Goal: Transaction & Acquisition: Register for event/course

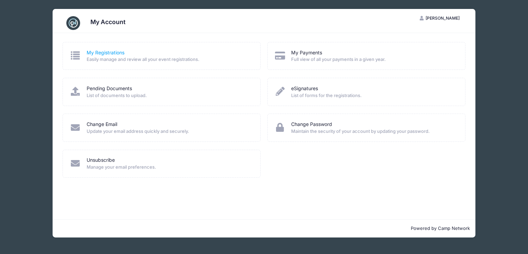
click at [98, 53] on link "My Registrations" at bounding box center [106, 52] width 38 height 7
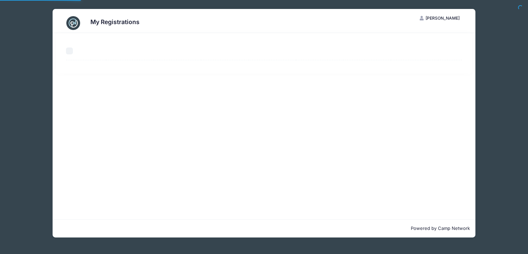
select select "50"
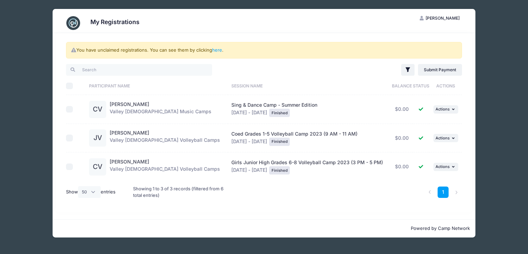
click at [498, 234] on div "My Registrations CV [PERSON_NAME] My Account Logout You have unclaimed registra…" at bounding box center [263, 123] width 507 height 246
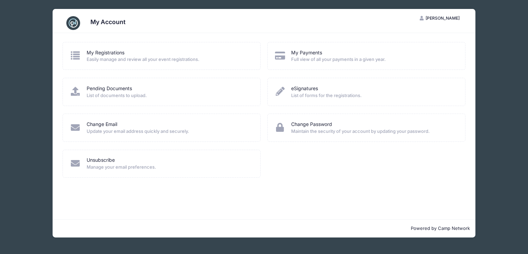
click at [140, 118] on div "Change Email Update your email address quickly and securely." at bounding box center [162, 127] width 198 height 28
click at [154, 103] on div "Pending Documents List of documents to upload." at bounding box center [162, 92] width 198 height 28
click at [160, 99] on div "Pending Documents List of documents to upload." at bounding box center [162, 92] width 198 height 28
click at [95, 82] on div "Pending Documents List of documents to upload." at bounding box center [162, 92] width 198 height 28
click at [92, 86] on link "Pending Documents" at bounding box center [109, 88] width 45 height 7
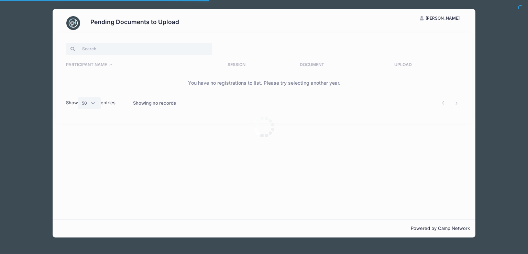
select select "50"
click at [96, 106] on select "All 10 25 50" at bounding box center [89, 103] width 23 height 12
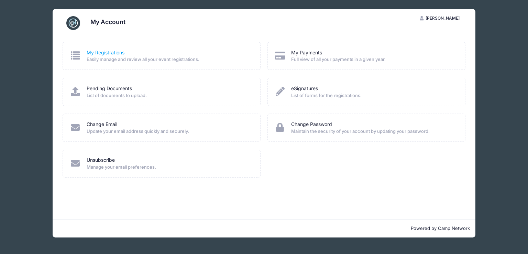
click at [96, 53] on link "My Registrations" at bounding box center [106, 52] width 38 height 7
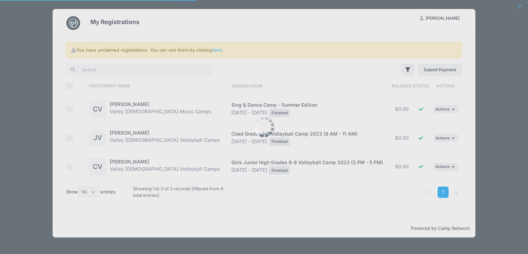
select select "50"
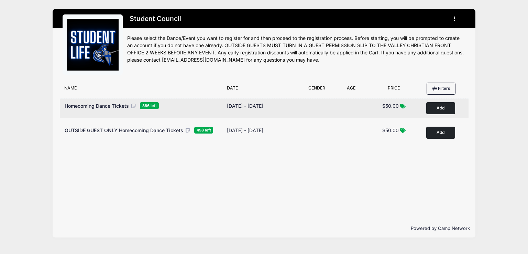
click at [434, 108] on button "Add to Cart" at bounding box center [440, 108] width 29 height 12
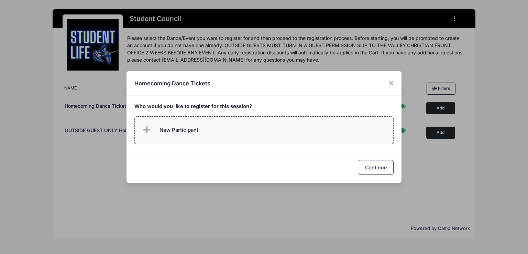
click at [225, 122] on label "New Participant" at bounding box center [264, 130] width 260 height 28
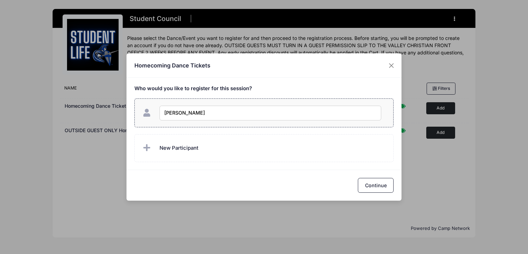
type input "[PERSON_NAME]"
checkbox input "true"
click at [375, 186] on button "Continue" at bounding box center [376, 185] width 36 height 15
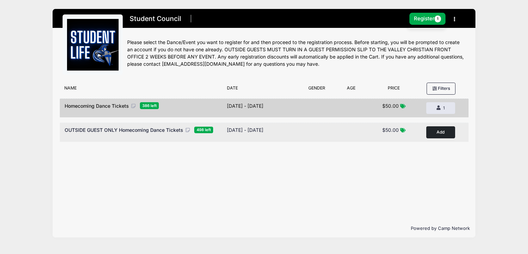
click at [439, 132] on button "Add to Cart" at bounding box center [440, 132] width 29 height 12
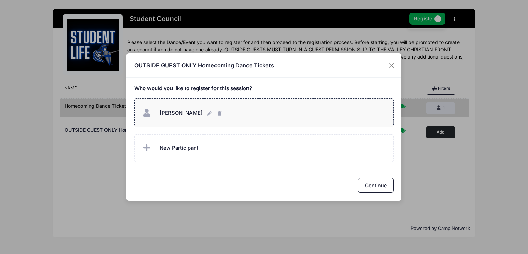
click at [235, 112] on div "Constance Van Klompenburg Constance Van Klompenburg" at bounding box center [263, 113] width 245 height 15
checkbox input "true"
click at [389, 68] on button "Close" at bounding box center [391, 65] width 12 height 12
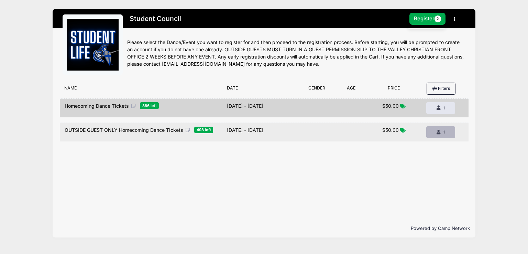
click at [444, 133] on span "1" at bounding box center [444, 131] width 2 height 5
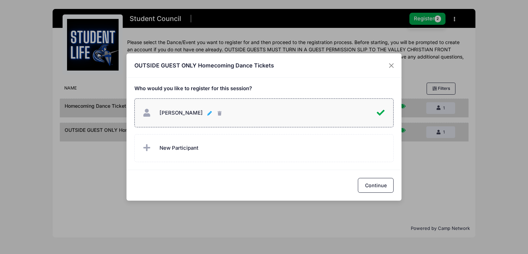
click at [213, 114] on button "Constance Van Klompenburg Constance Van Klompenburg" at bounding box center [210, 113] width 6 height 15
type input "C"
type input "Addison Melton"
click at [231, 110] on input "Addison Melton" at bounding box center [266, 113] width 212 height 15
click at [366, 184] on button "Continue" at bounding box center [376, 185] width 36 height 15
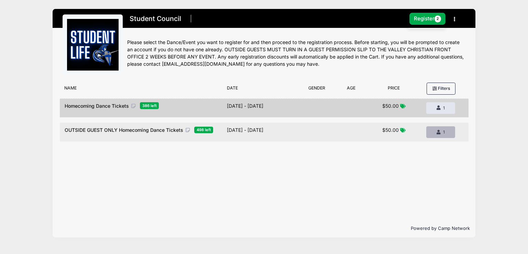
click at [443, 131] on span "1" at bounding box center [444, 131] width 2 height 5
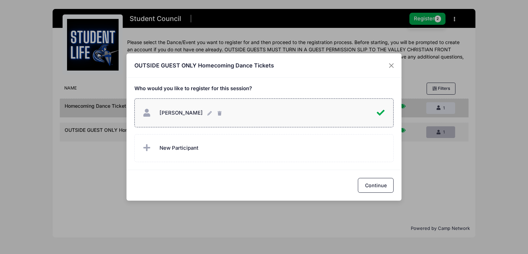
click at [443, 131] on div "OUTSIDE GUEST ONLY Homecoming Dance Tickets Who would you like to register for …" at bounding box center [264, 127] width 528 height 254
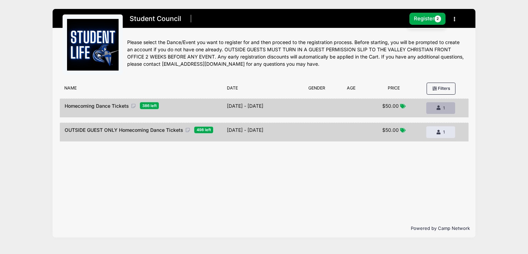
click at [438, 103] on button "Remove 1 1" at bounding box center [440, 108] width 29 height 12
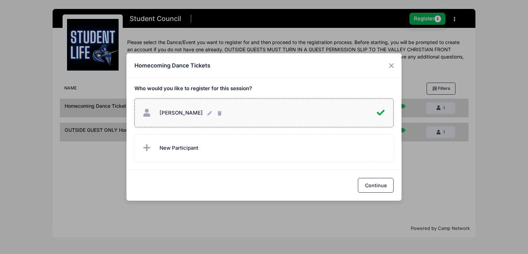
click at [439, 108] on div "Homecoming Dance Tickets Who would you like to register for this session?" at bounding box center [264, 127] width 528 height 254
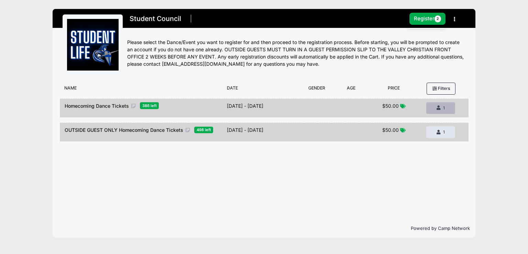
click at [439, 108] on icon "button" at bounding box center [440, 108] width 6 height 0
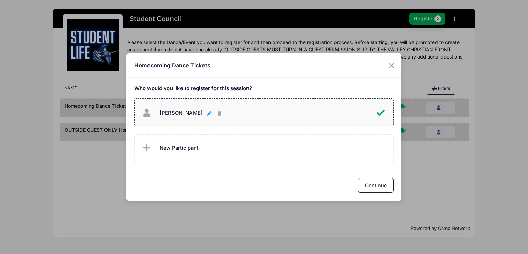
click at [207, 113] on icon "button" at bounding box center [210, 113] width 6 height 0
drag, startPoint x: 206, startPoint y: 112, endPoint x: 141, endPoint y: 105, distance: 65.4
click at [141, 105] on label "Addison Melton Addison Melton" at bounding box center [264, 112] width 260 height 29
checkbox input "false"
click at [391, 63] on button "Close" at bounding box center [391, 65] width 12 height 12
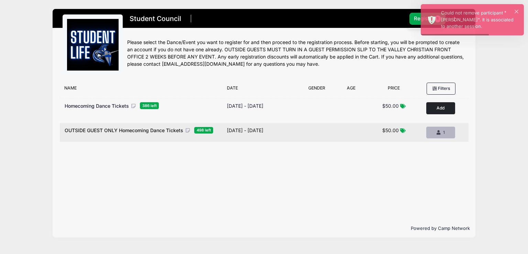
click at [444, 132] on span "1" at bounding box center [444, 132] width 2 height 5
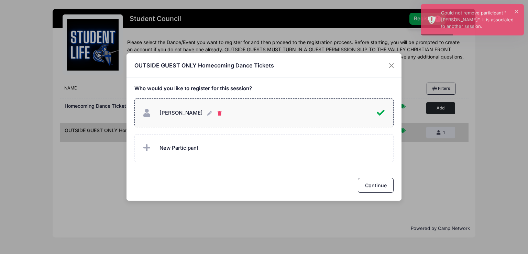
click at [218, 113] on icon "button" at bounding box center [221, 113] width 6 height 0
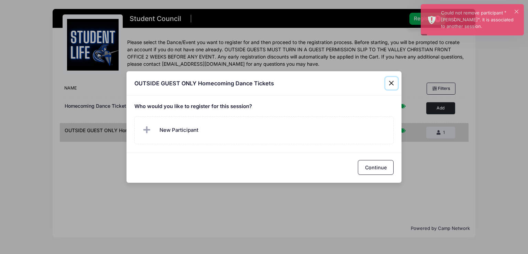
drag, startPoint x: 388, startPoint y: 83, endPoint x: 402, endPoint y: 83, distance: 13.8
click at [388, 83] on button "Close" at bounding box center [391, 83] width 12 height 12
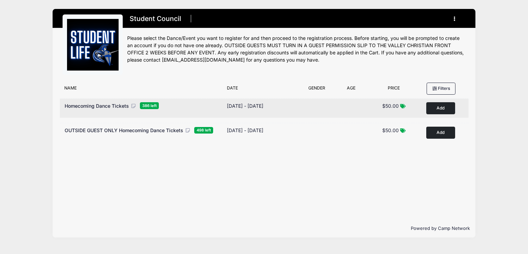
click at [439, 110] on button "Add to Cart" at bounding box center [440, 108] width 29 height 12
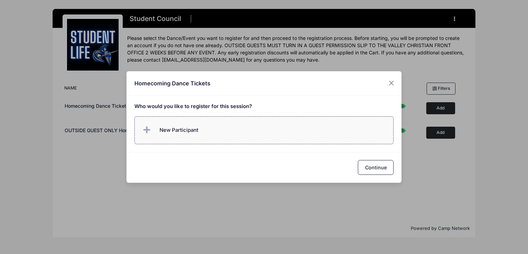
click at [171, 124] on span "New Participant" at bounding box center [169, 130] width 57 height 14
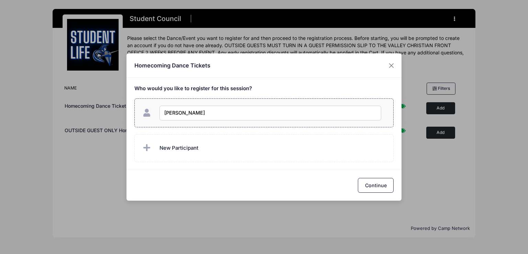
type input "[PERSON_NAME]"
checkbox input "true"
click at [368, 188] on button "Continue" at bounding box center [376, 185] width 36 height 15
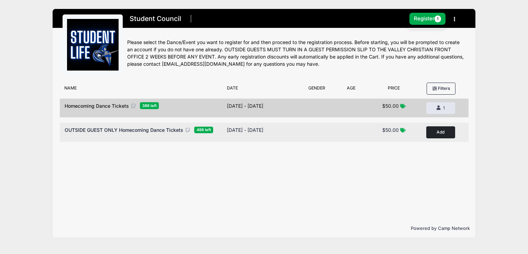
click at [441, 135] on button "Add to Cart" at bounding box center [440, 132] width 29 height 12
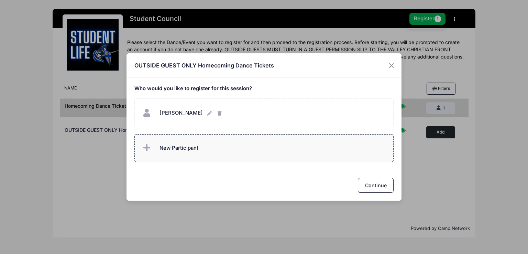
click at [173, 143] on span "New Participant" at bounding box center [169, 148] width 57 height 14
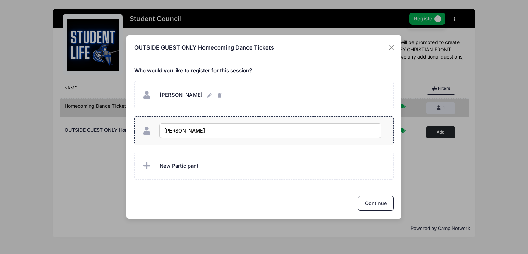
type input "[PERSON_NAME]"
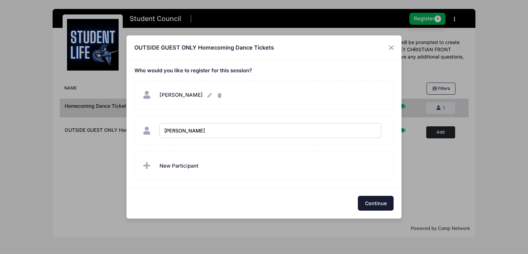
checkbox input "true"
click at [377, 201] on button "Continue" at bounding box center [376, 203] width 36 height 15
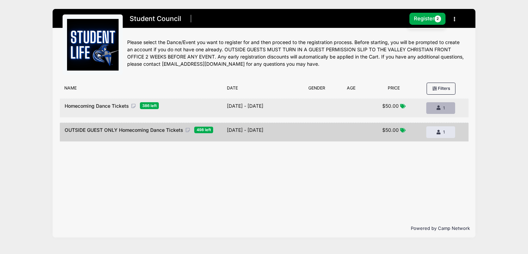
click at [443, 111] on button "Remove 1 1" at bounding box center [440, 108] width 29 height 12
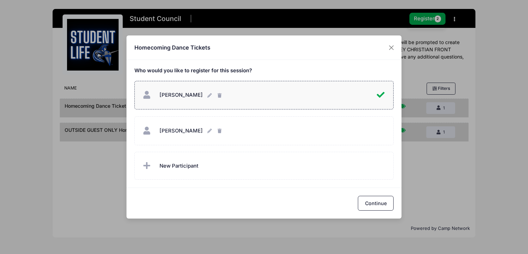
click at [456, 155] on div "Homecoming Dance Tickets Who would you like to register for this session?" at bounding box center [264, 127] width 528 height 254
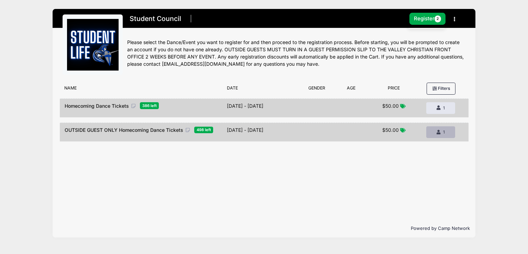
click at [439, 132] on icon "button" at bounding box center [440, 132] width 6 height 0
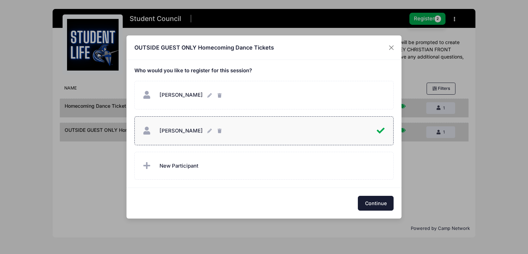
click at [383, 206] on button "Continue" at bounding box center [376, 203] width 36 height 15
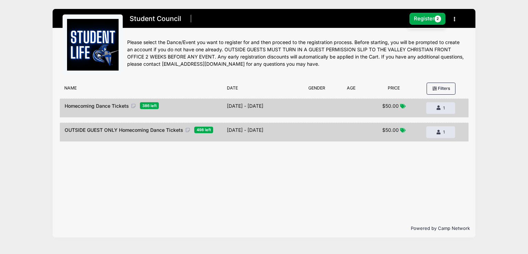
click at [452, 227] on p "Powered by Camp Network" at bounding box center [264, 228] width 412 height 7
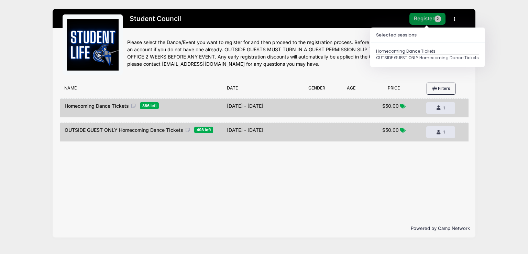
click at [431, 19] on button "Register 2" at bounding box center [427, 19] width 36 height 12
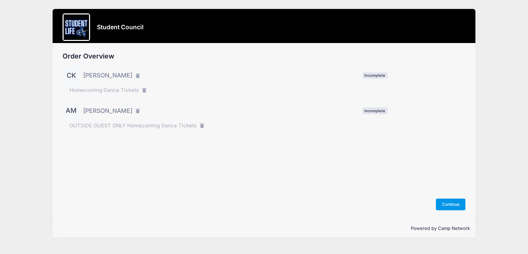
click at [450, 207] on button "Continue" at bounding box center [451, 204] width 30 height 12
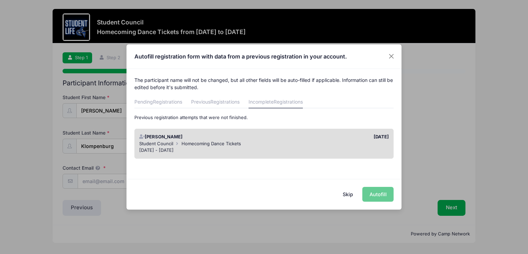
click at [376, 188] on div "Skip Autofill" at bounding box center [264, 194] width 275 height 31
click at [376, 194] on div "Skip Autofill" at bounding box center [264, 194] width 275 height 31
click at [396, 57] on button "Close" at bounding box center [391, 56] width 12 height 12
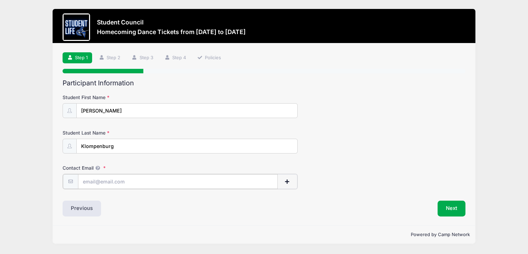
click at [99, 180] on input "Contact Email" at bounding box center [178, 181] width 200 height 15
type input "constancemhvk@gmail.com"
click at [446, 207] on button "Next" at bounding box center [452, 208] width 28 height 16
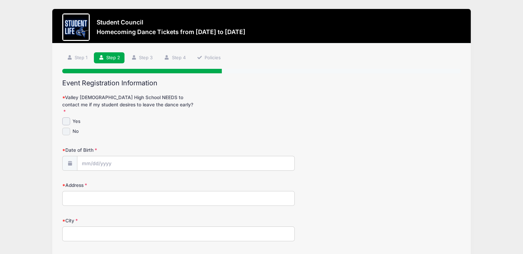
click at [70, 128] on input "No" at bounding box center [66, 132] width 8 height 8
checkbox input "true"
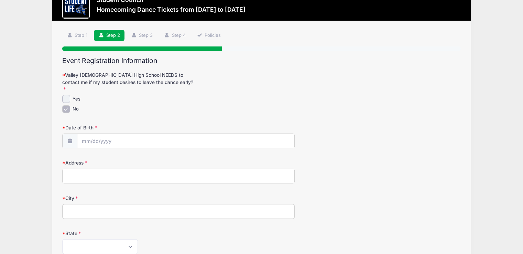
scroll to position [34, 0]
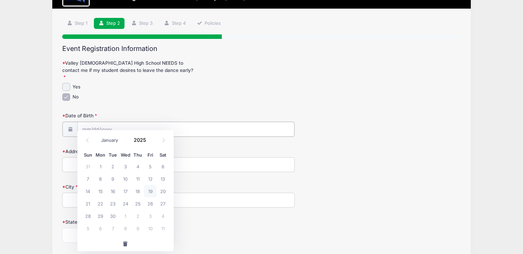
click at [95, 122] on input "Date of Birth" at bounding box center [185, 129] width 217 height 15
click at [149, 137] on span at bounding box center [150, 136] width 5 height 5
click at [150, 142] on span at bounding box center [150, 142] width 5 height 5
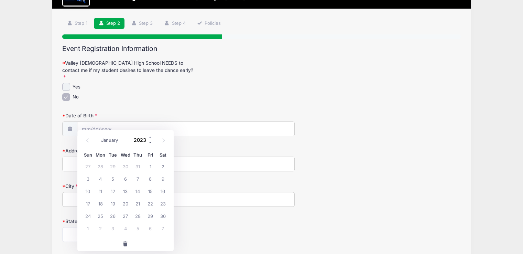
click at [150, 142] on span at bounding box center [150, 142] width 5 height 5
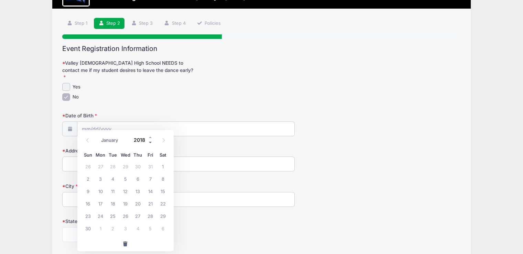
click at [150, 142] on span at bounding box center [150, 142] width 5 height 5
type input "2016"
click at [120, 140] on select "January February March April May June July August September October November De…" at bounding box center [113, 139] width 31 height 9
select select "1"
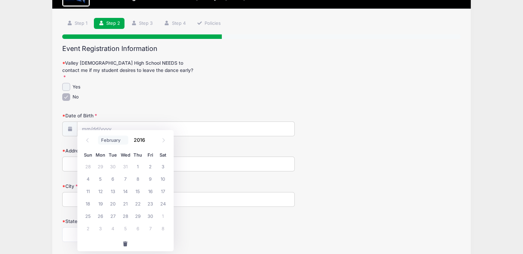
click at [98, 135] on select "January February March April May June July August September October November De…" at bounding box center [113, 139] width 31 height 9
click at [141, 141] on input "2016" at bounding box center [142, 139] width 22 height 10
click at [149, 142] on span at bounding box center [150, 142] width 5 height 5
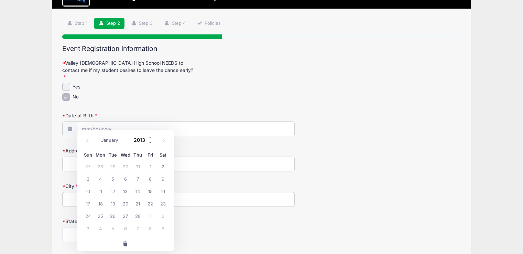
click at [149, 142] on span at bounding box center [150, 142] width 5 height 5
type input "2010"
click at [137, 182] on span "11" at bounding box center [138, 178] width 12 height 12
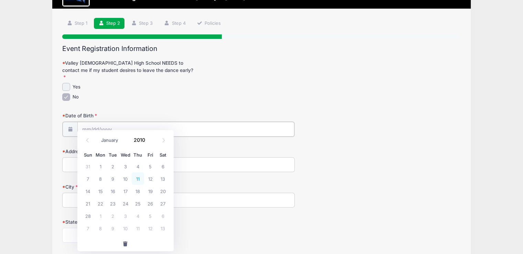
type input "02/11/2010"
click at [97, 156] on input "Address" at bounding box center [178, 163] width 232 height 15
type input "1106 W. Mission Dr."
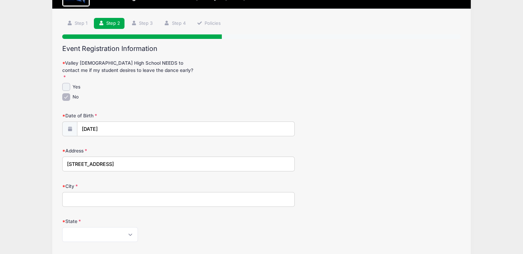
type input "Chandler"
select select "AZ"
type input "85224"
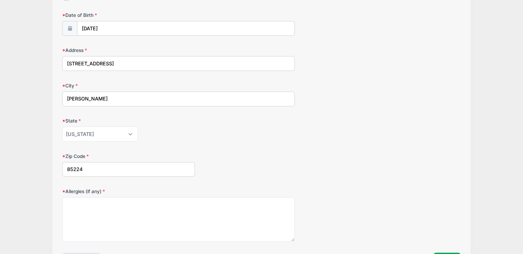
scroll to position [172, 0]
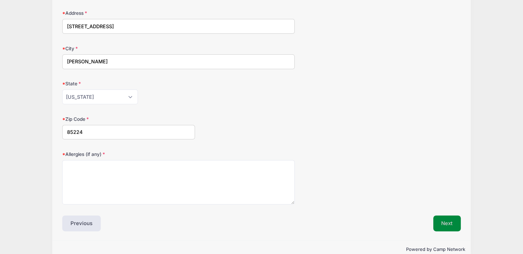
click at [447, 215] on button "Next" at bounding box center [447, 223] width 28 height 16
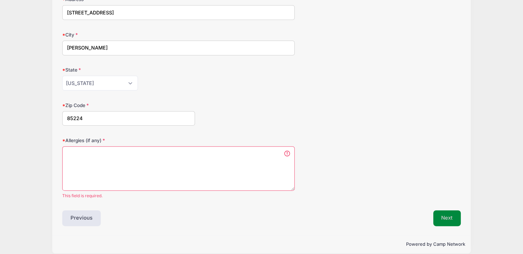
scroll to position [0, 0]
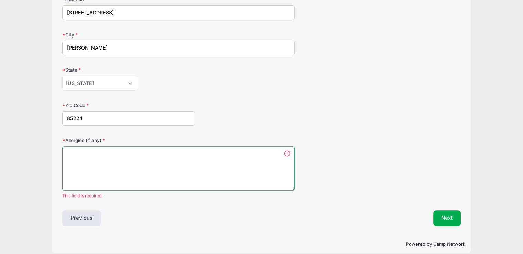
click at [139, 154] on textarea "Allergies (if any)" at bounding box center [178, 168] width 232 height 44
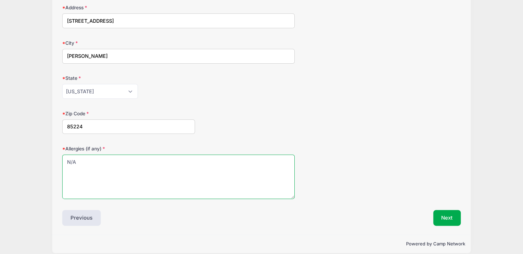
type textarea "N/A"
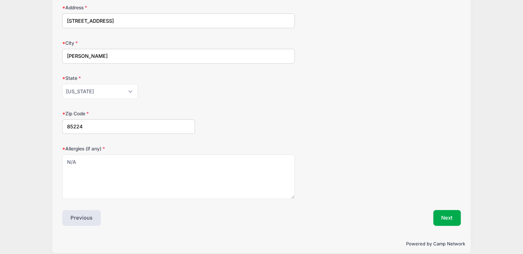
click at [431, 201] on div "Event Registration Information Valley Christian High School NEEDS to contact me…" at bounding box center [261, 64] width 398 height 324
click at [453, 216] on button "Next" at bounding box center [447, 218] width 28 height 16
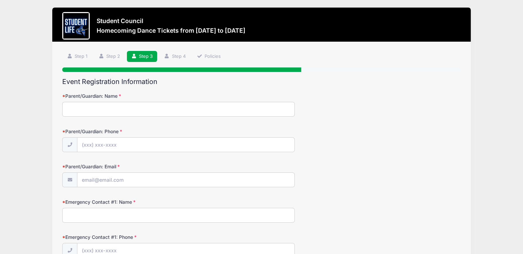
scroll to position [0, 0]
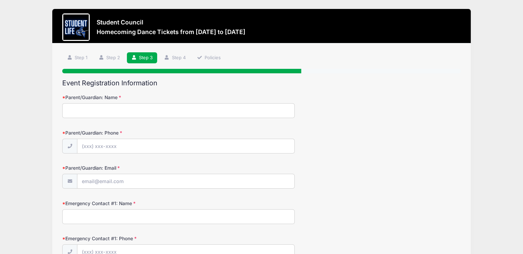
click at [119, 113] on input "Parent/Guardian: Name" at bounding box center [178, 110] width 232 height 15
type input "Catherine Van Klompenburg"
click at [103, 143] on input "Parent/Guardian: Phone" at bounding box center [185, 146] width 217 height 15
type input "(480) 205-0766"
click at [99, 177] on input "Parent/Guardian: Email" at bounding box center [185, 181] width 217 height 15
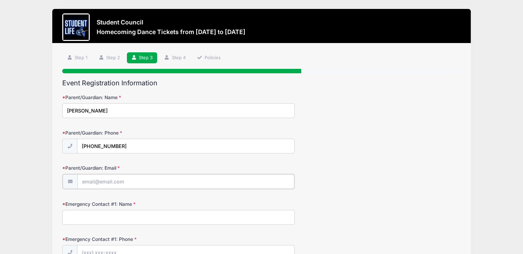
type input "pigtailssoapery@gmail.com"
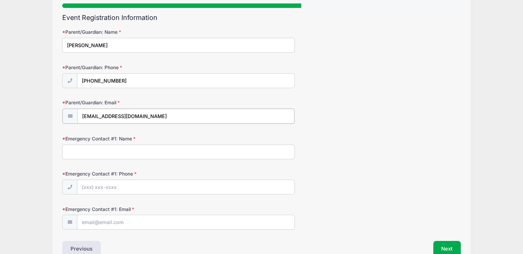
scroll to position [69, 0]
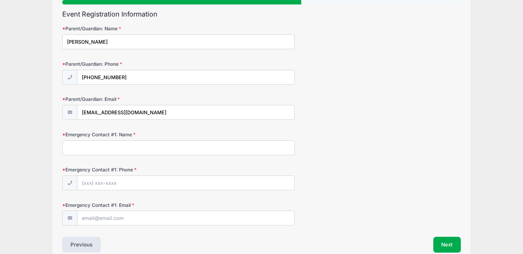
click at [125, 152] on input "Emergency Contact #1: Name" at bounding box center [178, 147] width 232 height 15
type input "D"
type input "Deron Van Klompenburg"
click at [112, 186] on input "Emergency Contact #1: Phone" at bounding box center [185, 183] width 217 height 15
type input "(480) 205-0765"
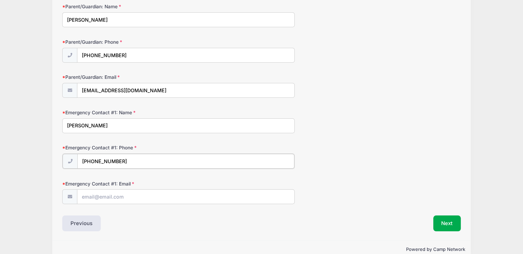
scroll to position [103, 0]
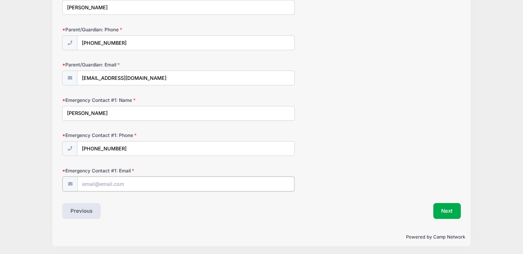
click at [105, 183] on input "Emergency Contact #1: Email" at bounding box center [185, 183] width 217 height 15
type input "deronvk@yahoo.com"
click at [448, 212] on button "Next" at bounding box center [447, 211] width 28 height 16
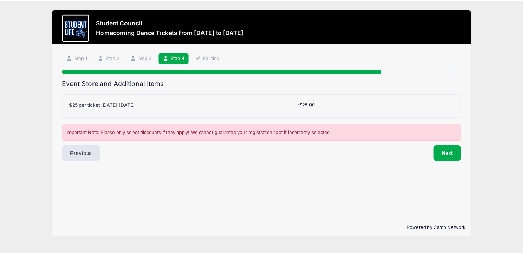
scroll to position [0, 0]
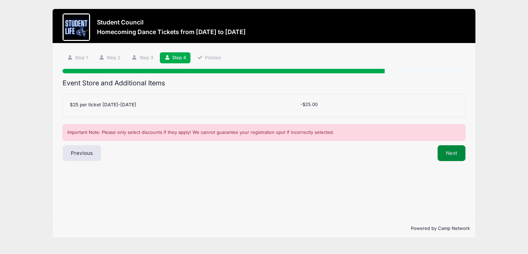
click at [454, 156] on button "Next" at bounding box center [452, 153] width 28 height 16
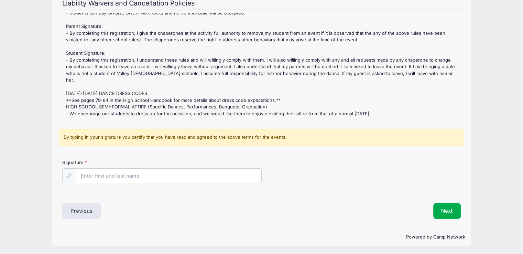
scroll to position [80, 0]
click at [118, 172] on input "Signature" at bounding box center [168, 175] width 185 height 15
type input "Constance Van Klompenburg"
click at [445, 214] on button "Next" at bounding box center [447, 210] width 28 height 16
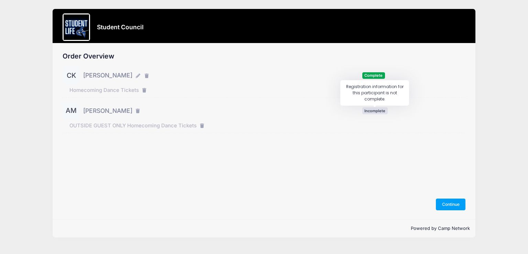
click at [375, 112] on span "Incomplete" at bounding box center [374, 110] width 25 height 7
click at [442, 200] on button "Continue" at bounding box center [451, 204] width 30 height 12
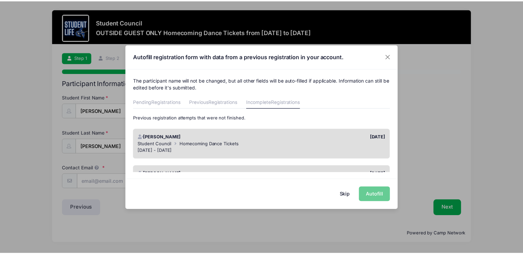
scroll to position [34, 0]
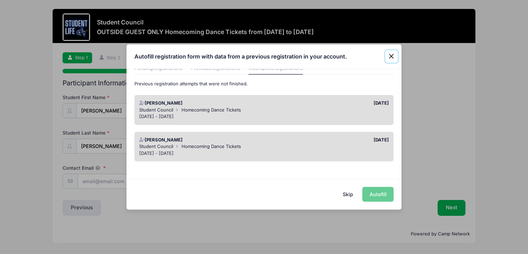
click at [387, 56] on button "Close" at bounding box center [391, 56] width 12 height 12
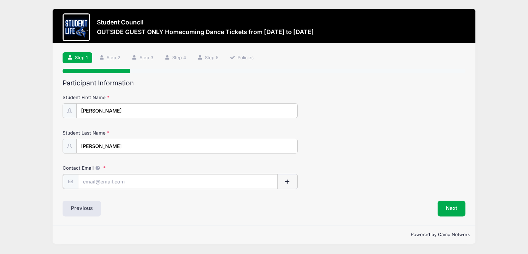
click at [112, 182] on input "Contact Email" at bounding box center [178, 181] width 200 height 15
type input "[EMAIL_ADDRESS][DOMAIN_NAME]"
click at [451, 201] on button "Next" at bounding box center [452, 208] width 28 height 16
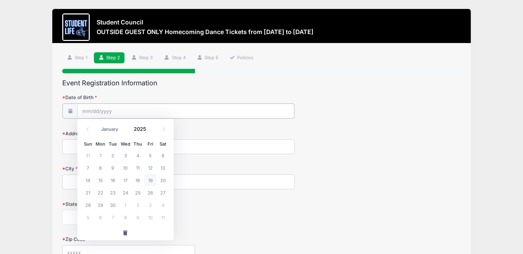
click at [106, 111] on input "Date of Birth" at bounding box center [185, 110] width 217 height 15
click at [206, 128] on form "Date of Birth Address City State [US_STATE] [US_STATE] [US_STATE] [US_STATE] [U…" at bounding box center [261, 209] width 398 height 230
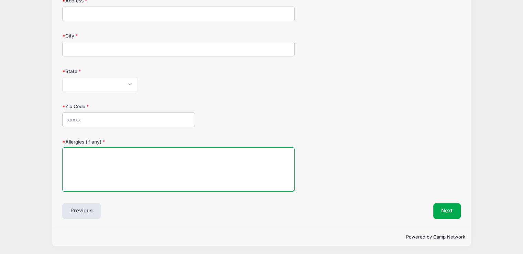
drag, startPoint x: 95, startPoint y: 158, endPoint x: 94, endPoint y: 153, distance: 5.6
click at [94, 157] on textarea "Allergies (if any)" at bounding box center [178, 169] width 232 height 44
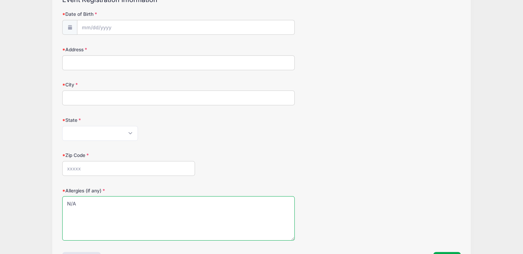
scroll to position [63, 0]
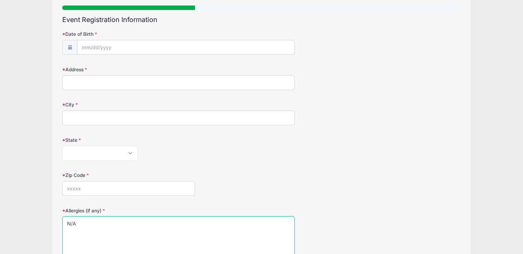
type textarea "N/A"
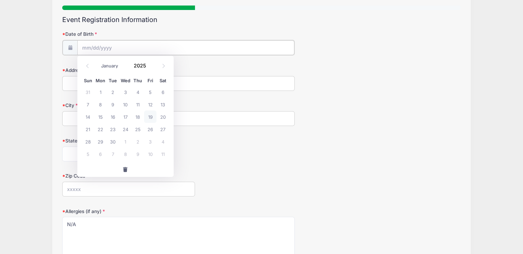
click at [103, 44] on input "Date of Birth" at bounding box center [185, 47] width 217 height 15
click at [150, 68] on span at bounding box center [150, 68] width 5 height 5
click at [148, 64] on div "2023" at bounding box center [142, 66] width 22 height 10
click at [148, 64] on span at bounding box center [150, 63] width 5 height 5
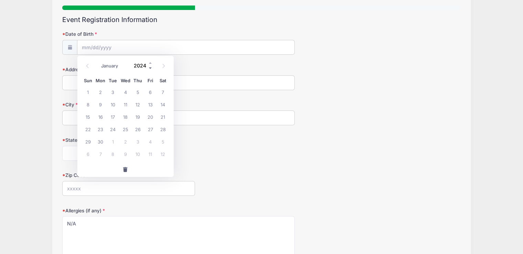
click at [150, 66] on span at bounding box center [150, 68] width 5 height 5
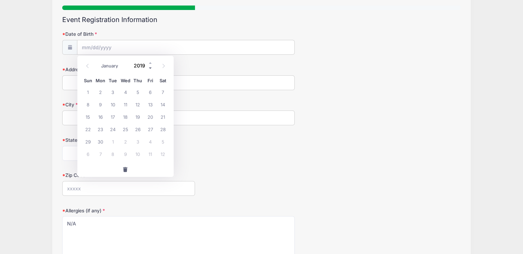
click at [150, 66] on span at bounding box center [150, 68] width 5 height 5
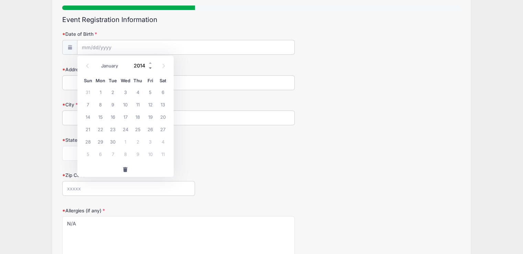
click at [150, 66] on span at bounding box center [150, 68] width 5 height 5
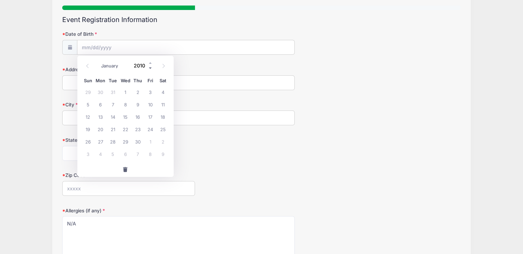
type input "2009"
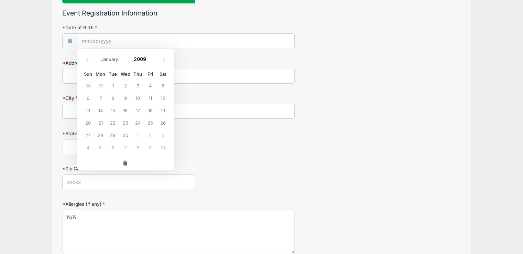
scroll to position [71, 0]
click at [187, 40] on input "Date of Birth" at bounding box center [185, 39] width 217 height 15
click at [91, 37] on input "Date of Birth" at bounding box center [185, 39] width 217 height 15
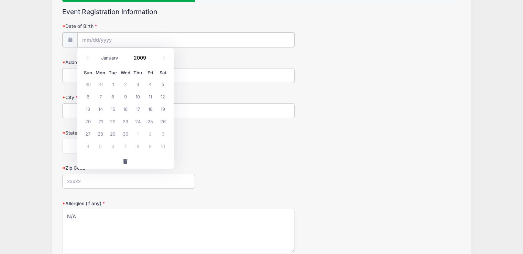
click at [91, 37] on input "Date of Birth" at bounding box center [185, 39] width 217 height 15
click at [114, 58] on select "January February March April May June July August September October November De…" at bounding box center [113, 58] width 31 height 9
select select "3"
click at [98, 54] on select "January February March April May June July August September October November De…" at bounding box center [113, 58] width 31 height 9
click at [141, 137] on span "30" at bounding box center [138, 133] width 12 height 12
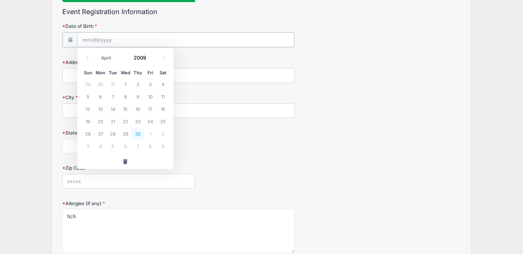
type input "04/30/2009"
click at [107, 35] on input "04/30/2009" at bounding box center [185, 39] width 217 height 15
click at [180, 112] on input "City" at bounding box center [178, 109] width 232 height 15
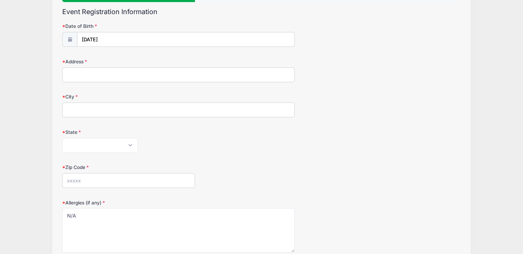
click at [88, 76] on input "Address" at bounding box center [178, 74] width 232 height 15
type input "2"
click at [139, 179] on input "Zip Code" at bounding box center [128, 180] width 133 height 15
click at [169, 77] on input "Address" at bounding box center [178, 74] width 232 height 15
type input "2276 E. Redwood Ct."
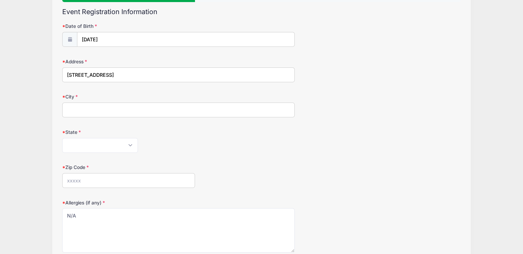
click at [271, 110] on input "City" at bounding box center [178, 109] width 232 height 15
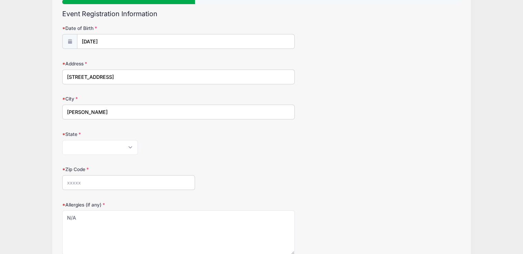
type input "Chandler"
click at [70, 146] on select "Alabama Alaska American Samoa Arizona Arkansas Armed Forces Africa Armed Forces…" at bounding box center [100, 147] width 76 height 15
select select "AZ"
click at [62, 140] on select "Alabama Alaska American Samoa Arizona Arkansas Armed Forces Africa Armed Forces…" at bounding box center [100, 147] width 76 height 15
click at [85, 177] on input "Zip Code" at bounding box center [128, 182] width 133 height 15
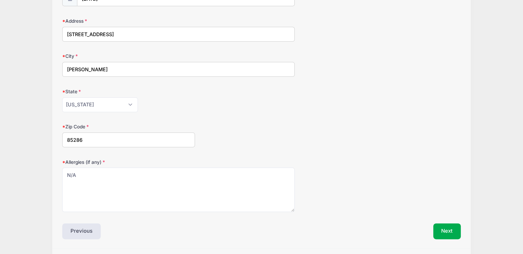
scroll to position [114, 0]
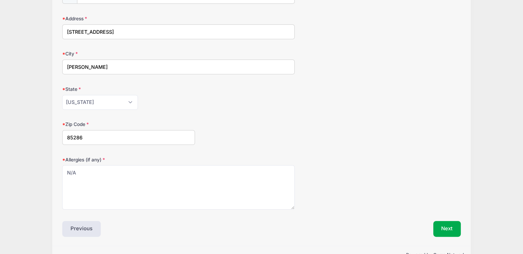
type input "85286"
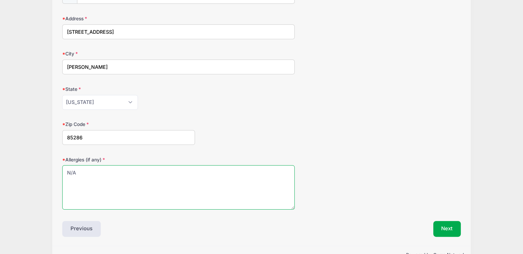
click at [269, 174] on textarea "N/A" at bounding box center [178, 187] width 232 height 44
type textarea "N"
type textarea "N/A"
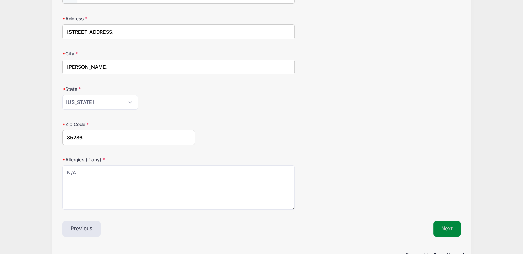
click at [443, 232] on button "Next" at bounding box center [447, 229] width 28 height 16
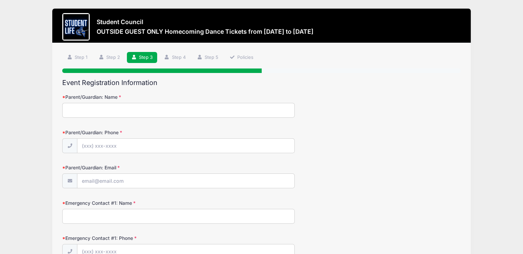
scroll to position [0, 0]
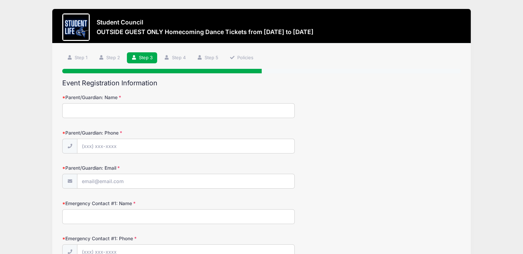
click at [253, 114] on input "Parent/Guardian: Name" at bounding box center [178, 110] width 232 height 15
click at [240, 113] on input "Parent/Guardian: Name" at bounding box center [178, 110] width 232 height 15
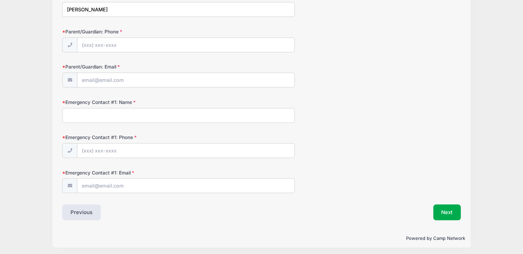
scroll to position [102, 0]
type input "Ashley Melton"
click at [195, 117] on input "Emergency Contact #1: Name" at bounding box center [178, 114] width 232 height 15
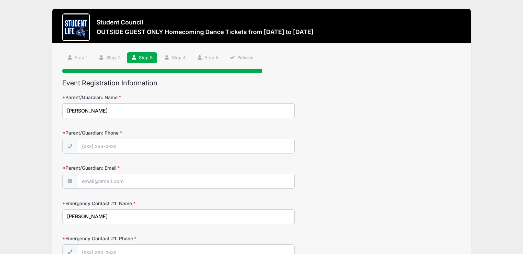
scroll to position [0, 0]
type input "Shawn Melton"
click at [206, 148] on input "Parent/Guardian: Phone" at bounding box center [185, 146] width 217 height 15
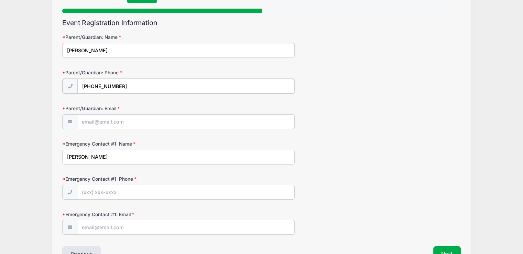
scroll to position [63, 0]
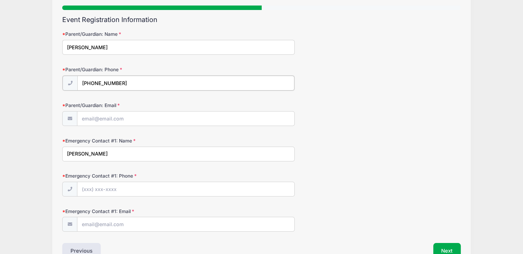
type input "(480) 518-5012"
click at [211, 124] on input "Parent/Guardian: Email" at bounding box center [185, 118] width 217 height 15
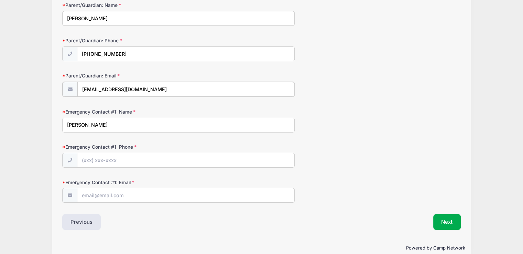
scroll to position [103, 0]
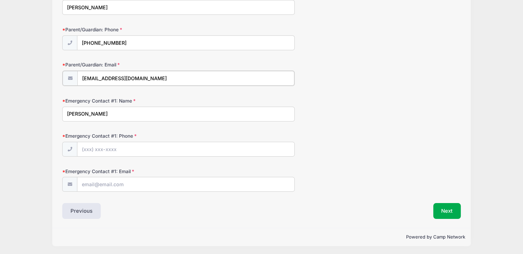
type input "meltons77@gmail.com"
click at [221, 150] on input "Emergency Contact #1: Phone" at bounding box center [185, 148] width 217 height 15
type input "(480) 698-5352"
click at [174, 183] on input "Emergency Contact #1: Email" at bounding box center [185, 183] width 217 height 15
type input "meltons211@gmail.com"
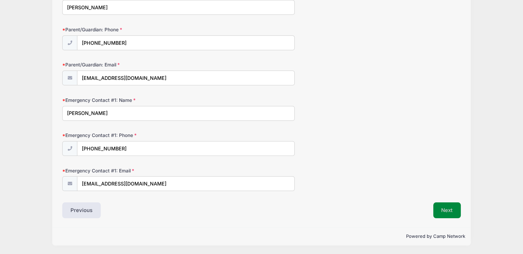
click at [444, 216] on button "Next" at bounding box center [447, 210] width 28 height 16
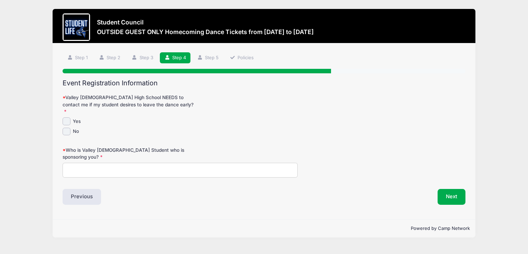
scroll to position [0, 0]
click at [66, 128] on input "No" at bounding box center [67, 132] width 8 height 8
checkbox input "true"
click at [232, 163] on input "Who is Valley Christian Student who is sponsoring you?" at bounding box center [180, 170] width 235 height 15
type input "Constance Van Klompenburg"
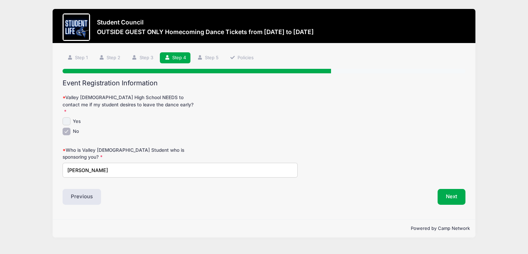
click at [66, 117] on input "Yes" at bounding box center [67, 121] width 8 height 8
checkbox input "true"
click at [67, 128] on input "No" at bounding box center [67, 132] width 8 height 8
checkbox input "false"
click at [69, 117] on input "Yes" at bounding box center [67, 121] width 8 height 8
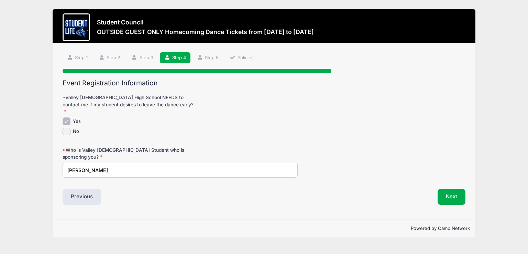
checkbox input "false"
click at [67, 128] on input "No" at bounding box center [67, 132] width 8 height 8
checkbox input "true"
click at [455, 189] on button "Next" at bounding box center [452, 197] width 28 height 16
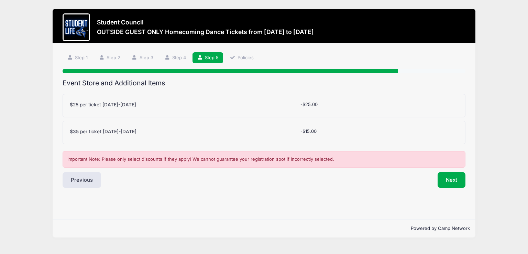
click at [55, 108] on div "Step 5 /7 Step 1 Step 2 Step 3 Step 4 Step 5 Policies Participant Information S…" at bounding box center [264, 131] width 423 height 176
click at [53, 108] on div "Step 5 /7 Step 1 Step 2 Step 3 Step 4 Step 5 Policies Participant Information S…" at bounding box center [264, 131] width 423 height 176
click at [43, 141] on div "Student Council OUTSIDE GUEST ONLY Homecoming Dance Tickets from 10/18 to 10/18…" at bounding box center [263, 123] width 507 height 246
click at [461, 182] on button "Next" at bounding box center [452, 180] width 28 height 16
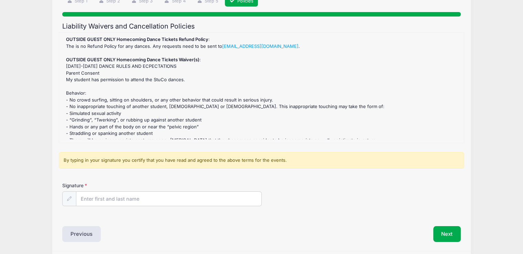
scroll to position [57, 0]
click at [252, 200] on input "Signature" at bounding box center [168, 198] width 185 height 15
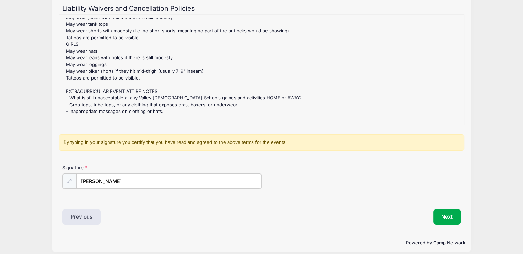
scroll to position [74, 0]
type input "[PERSON_NAME]"
click at [450, 216] on button "Next" at bounding box center [447, 216] width 28 height 16
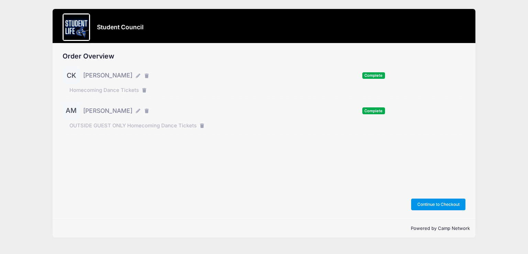
click at [455, 204] on button "Continue to Checkout" at bounding box center [438, 204] width 54 height 12
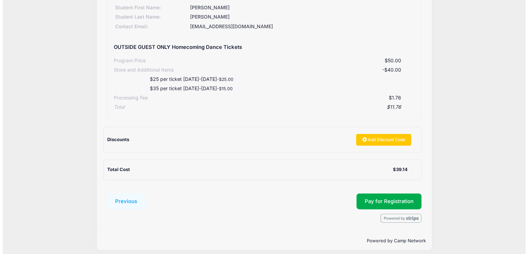
scroll to position [216, 0]
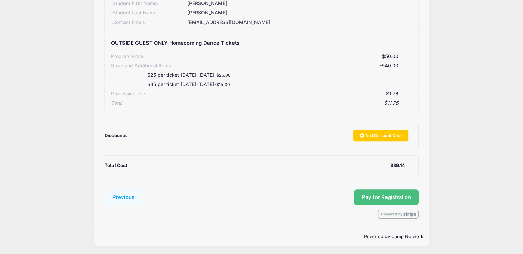
click at [406, 194] on button "Pay for Registration" at bounding box center [386, 197] width 65 height 16
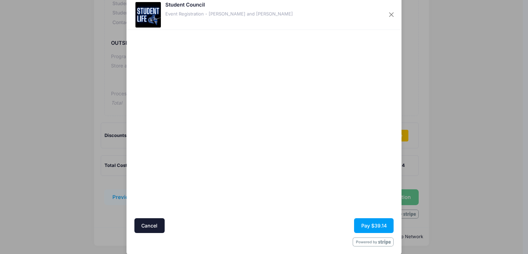
scroll to position [23, 0]
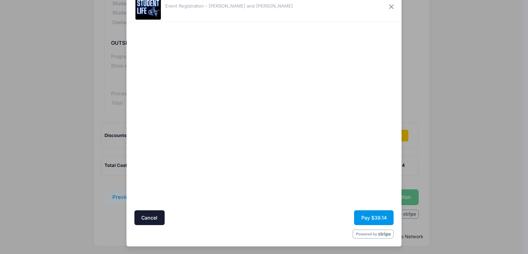
click at [376, 219] on button "Pay $39.14" at bounding box center [374, 217] width 40 height 15
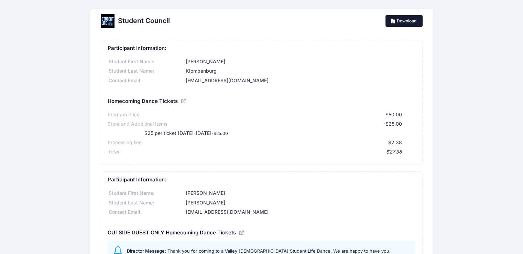
click at [400, 22] on link "Download" at bounding box center [403, 21] width 37 height 12
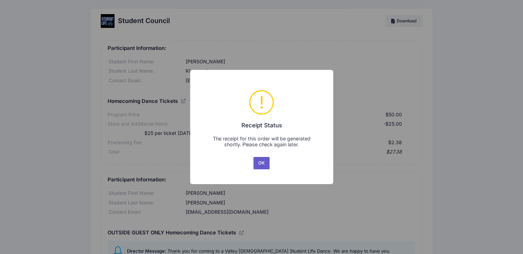
click at [264, 164] on button "OK" at bounding box center [261, 163] width 17 height 12
